Goal: Obtain resource: Download file/media

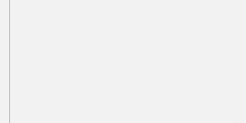
scroll to position [164, 0]
click at [243, 14] on div "Agenda EV Fleet Summit 2025 This browser does not support PDFs. Please download…" at bounding box center [123, 37] width 246 height 360
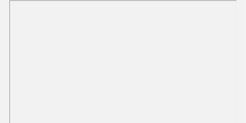
scroll to position [83, 0]
